Goal: Task Accomplishment & Management: Manage account settings

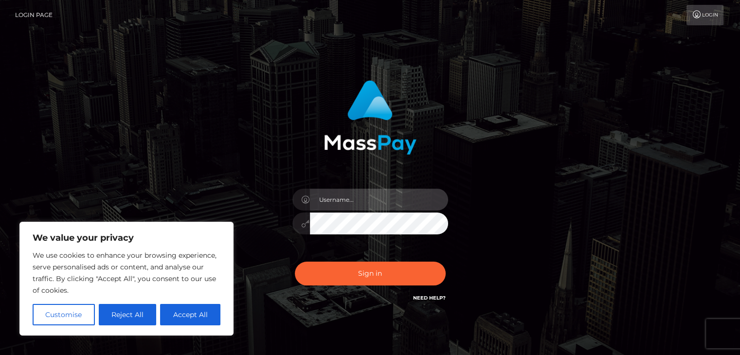
click at [343, 206] on input "text" at bounding box center [379, 200] width 138 height 22
type input "[PERSON_NAME]"
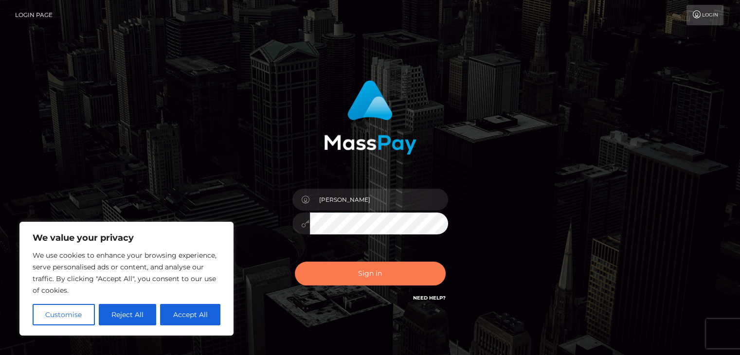
click at [377, 269] on button "Sign in" at bounding box center [370, 274] width 151 height 24
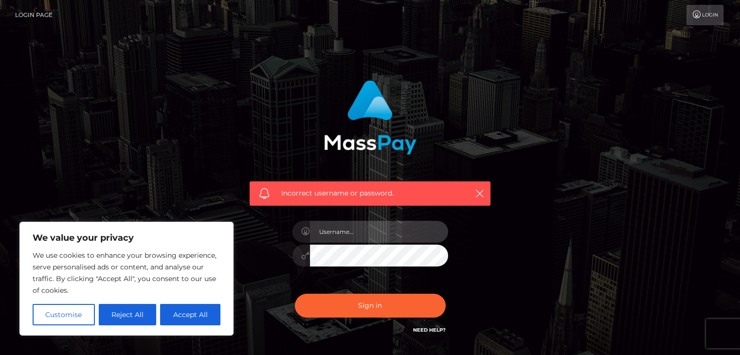
click at [412, 239] on input "text" at bounding box center [379, 232] width 138 height 22
type input "9643571419"
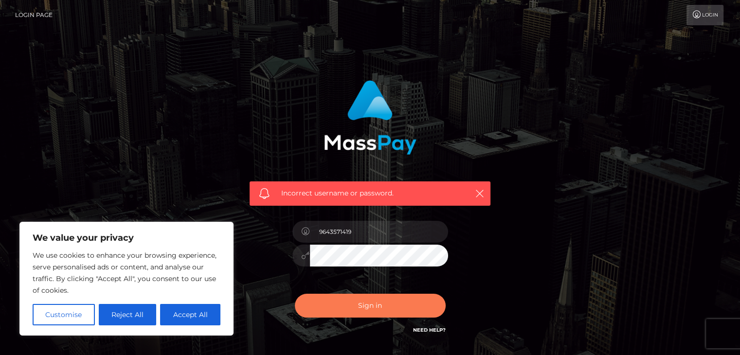
click at [389, 313] on button "Sign in" at bounding box center [370, 306] width 151 height 24
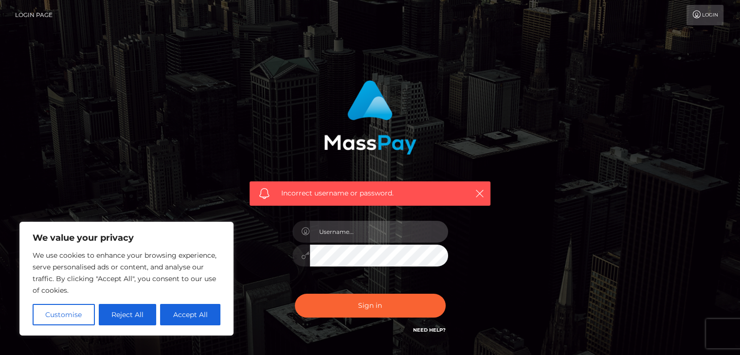
click at [351, 234] on input "text" at bounding box center [379, 232] width 138 height 22
type input "Hennasolegoddess@gmail.com"
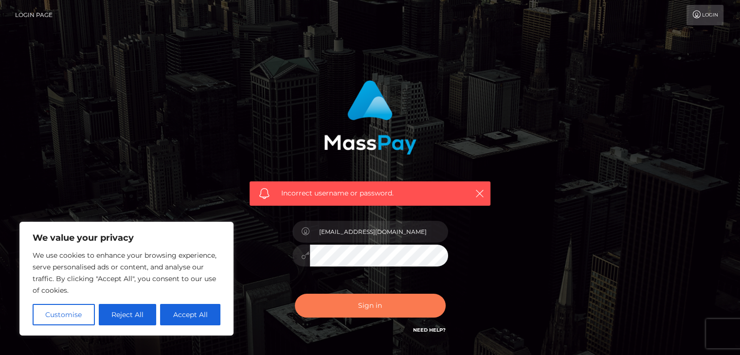
click at [351, 312] on button "Sign in" at bounding box center [370, 306] width 151 height 24
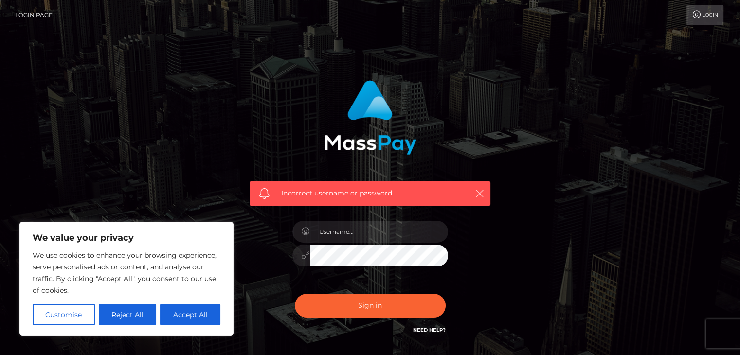
click at [477, 194] on icon "button" at bounding box center [480, 194] width 10 height 10
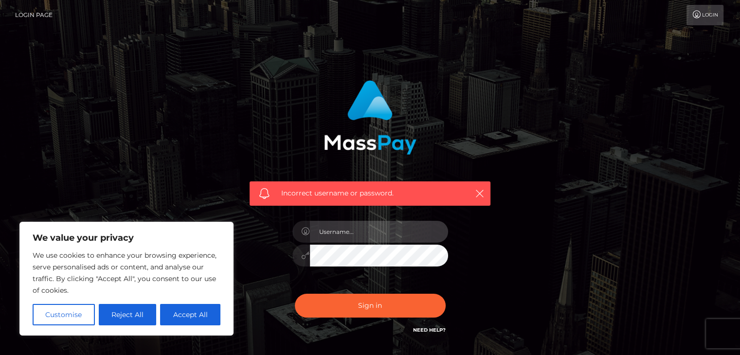
click at [403, 227] on input "text" at bounding box center [379, 232] width 138 height 22
